Goal: Information Seeking & Learning: Find specific fact

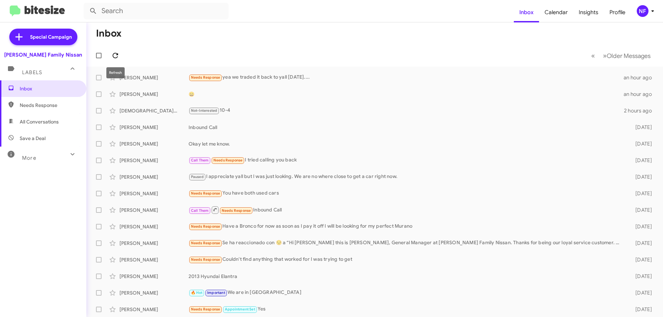
click at [114, 57] on icon at bounding box center [116, 56] width 6 height 6
click at [45, 107] on span "Needs Response" at bounding box center [49, 105] width 59 height 7
type input "in:needs-response"
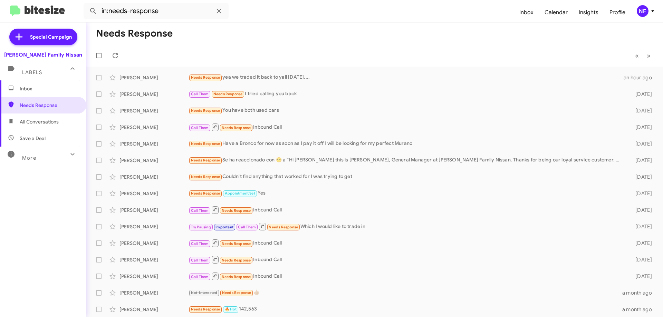
click at [42, 89] on span "Inbox" at bounding box center [49, 88] width 59 height 7
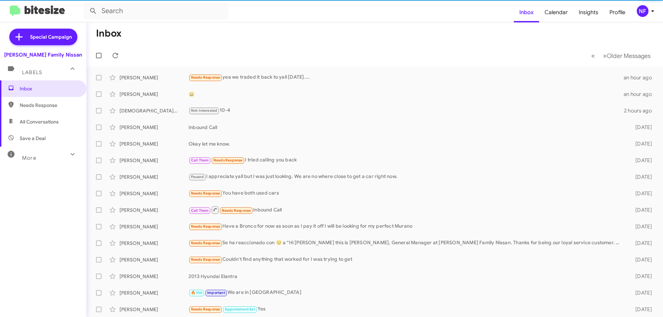
click at [50, 162] on mat-expansion-panel-header "More" at bounding box center [43, 155] width 86 height 17
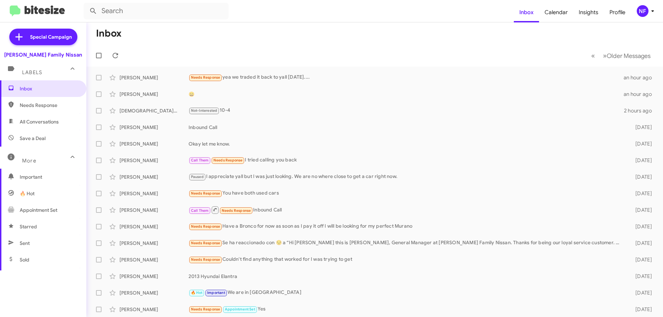
click at [26, 267] on span "Sold" at bounding box center [43, 260] width 86 height 17
type input "in:sold"
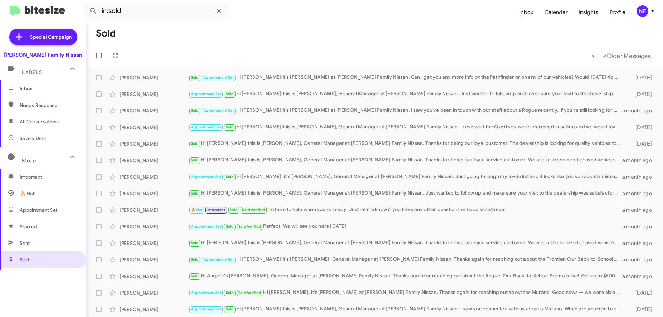
click at [36, 90] on span "Inbox" at bounding box center [49, 88] width 59 height 7
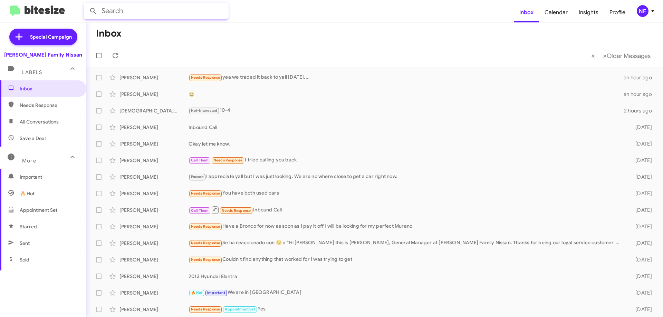
click at [120, 12] on input "text" at bounding box center [156, 11] width 145 height 17
type input "[PERSON_NAME]"
click at [86, 4] on button at bounding box center [93, 11] width 14 height 14
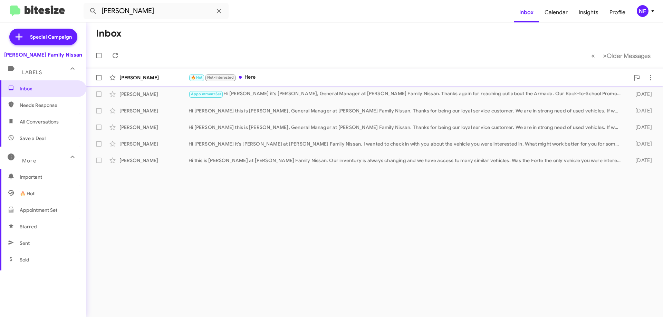
click at [273, 82] on div "[PERSON_NAME] 🔥 Hot Not-Interested Here 43 minutes ago" at bounding box center [374, 78] width 565 height 14
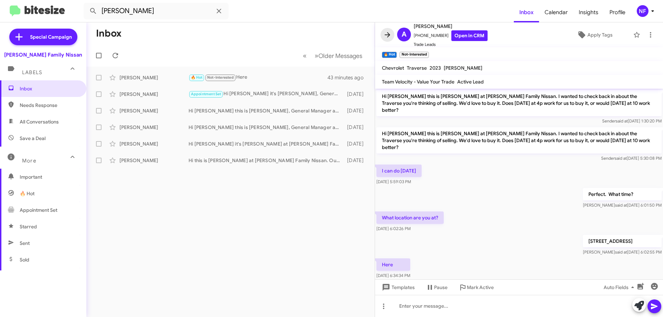
click at [387, 34] on icon at bounding box center [387, 35] width 8 height 8
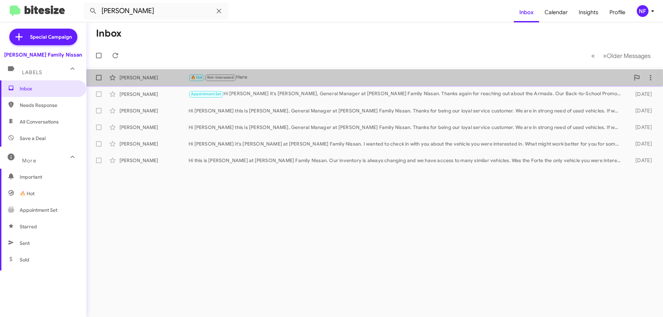
click at [265, 81] on div "🔥 Hot Not-Interested Here" at bounding box center [408, 78] width 441 height 8
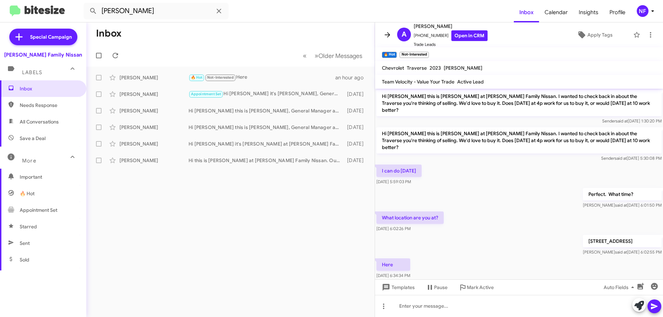
click at [387, 35] on icon at bounding box center [388, 34] width 6 height 5
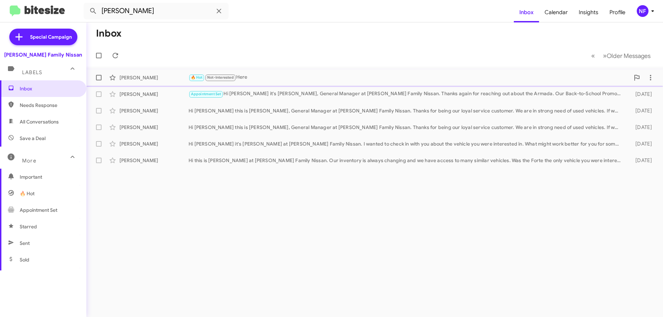
click at [276, 78] on div "🔥 Hot Not-Interested Here" at bounding box center [408, 78] width 441 height 8
